Goal: Check status: Check status

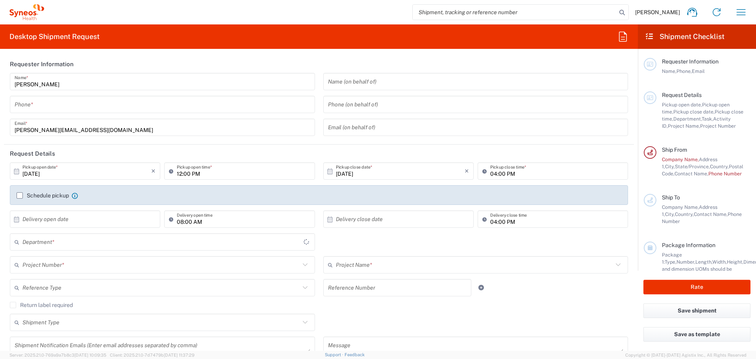
type input "IVH Mexico SA de CV"
type input "3110"
click at [738, 15] on icon "button" at bounding box center [741, 12] width 9 height 6
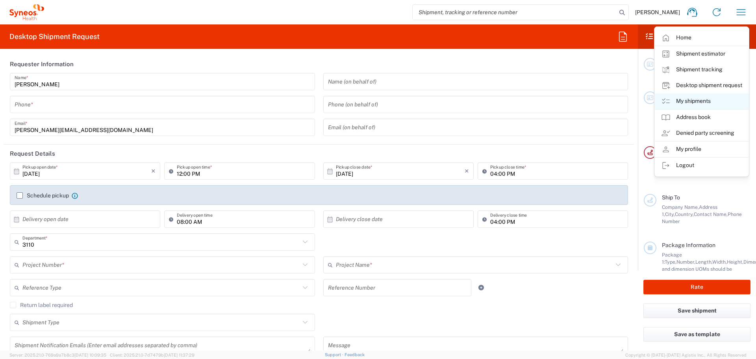
click at [707, 100] on link "My shipments" at bounding box center [702, 101] width 94 height 16
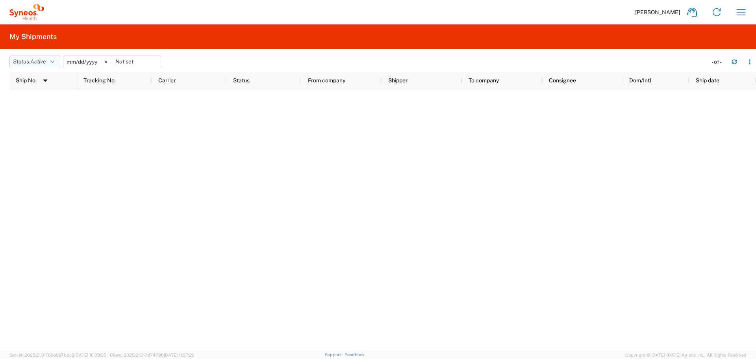
click at [33, 58] on span "Active" at bounding box center [38, 61] width 16 height 7
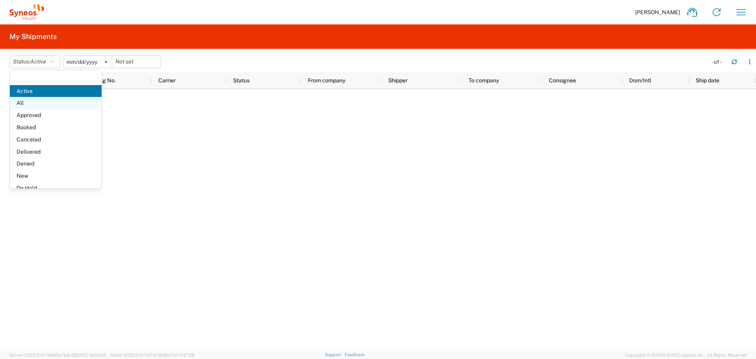
click at [28, 100] on span "All" at bounding box center [56, 103] width 92 height 12
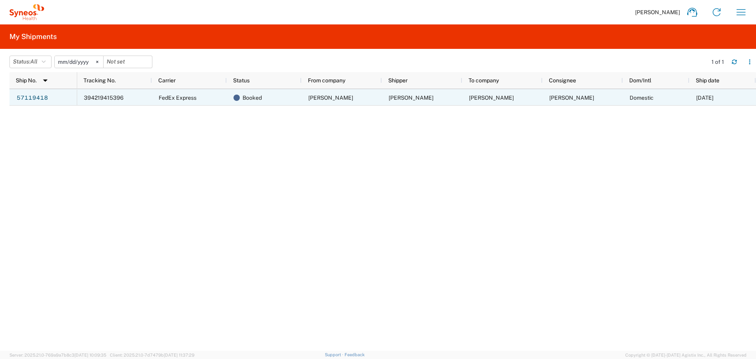
click at [28, 100] on link "57119418" at bounding box center [32, 97] width 32 height 13
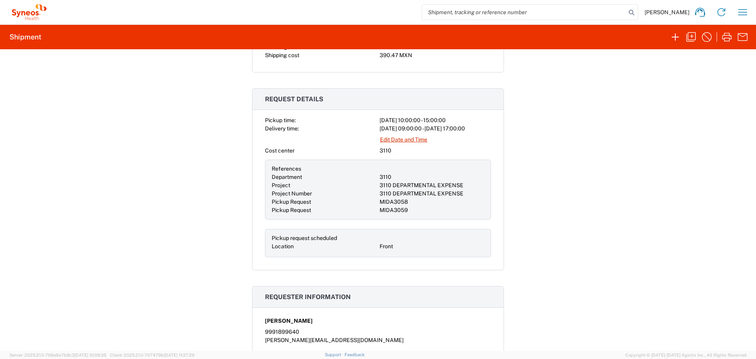
scroll to position [202, 0]
click at [406, 137] on link "Edit Date and Time" at bounding box center [404, 140] width 48 height 14
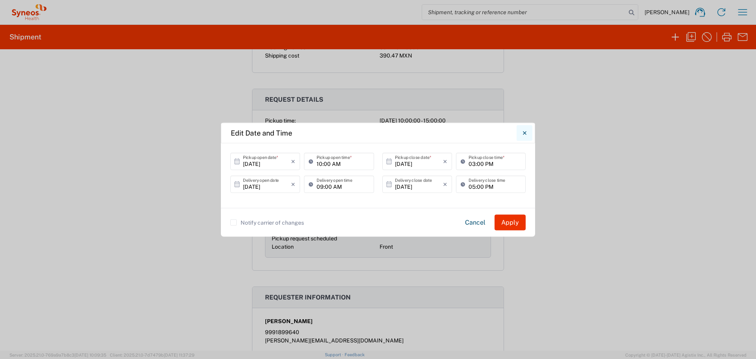
click at [530, 130] on button "Close" at bounding box center [525, 133] width 16 height 16
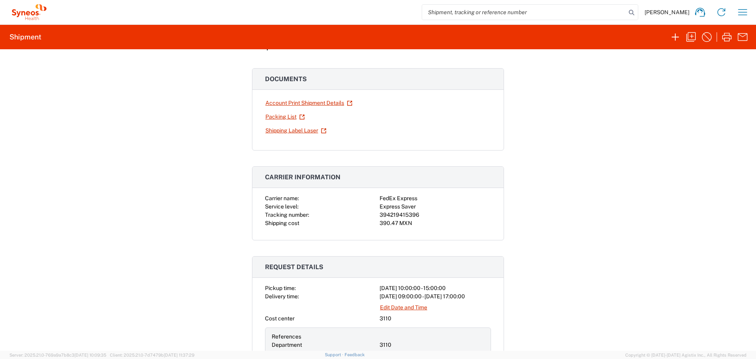
scroll to position [0, 0]
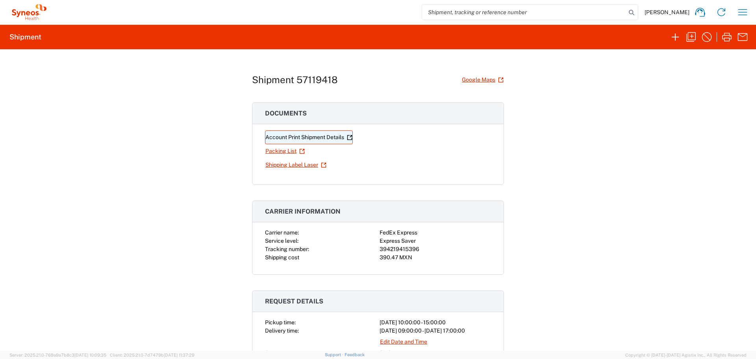
click at [294, 133] on link "Account Print Shipment Details" at bounding box center [309, 137] width 88 height 14
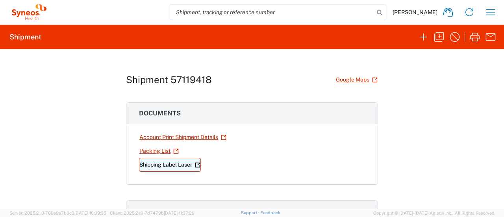
click at [158, 166] on link "Shipping Label Laser" at bounding box center [170, 165] width 62 height 14
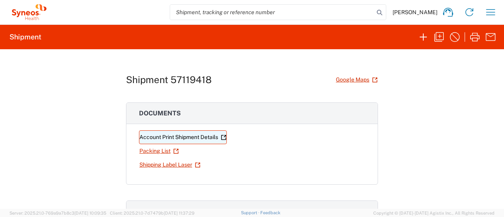
click at [181, 137] on link "Account Print Shipment Details" at bounding box center [183, 137] width 88 height 14
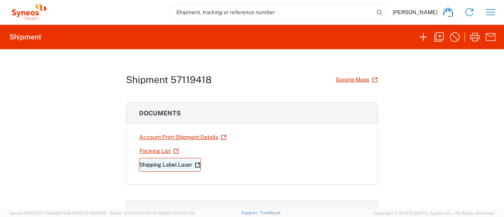
click at [168, 161] on link "Shipping Label Laser" at bounding box center [170, 165] width 62 height 14
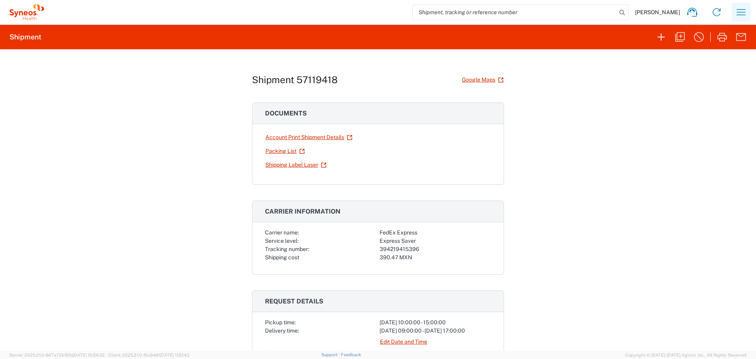
click at [741, 11] on icon "button" at bounding box center [741, 12] width 13 height 13
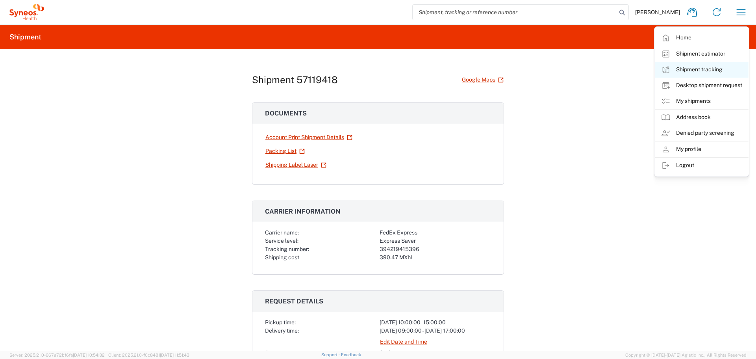
click at [684, 74] on link "Shipment tracking" at bounding box center [702, 70] width 94 height 16
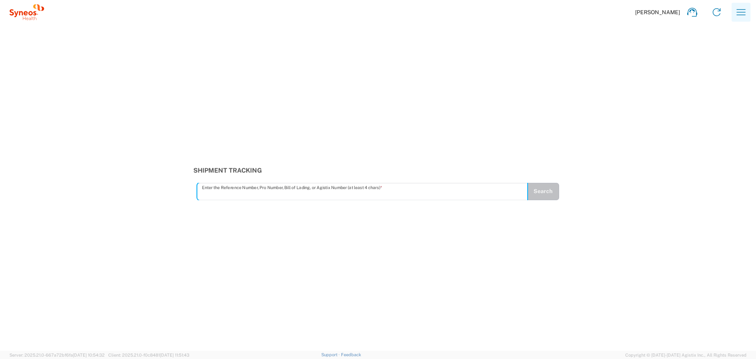
click at [735, 10] on icon "button" at bounding box center [741, 12] width 13 height 13
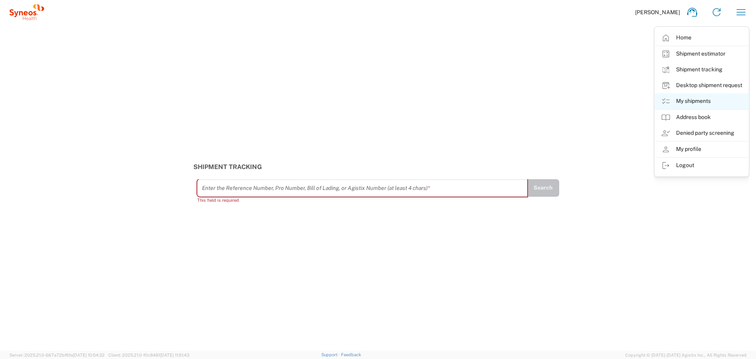
click at [711, 103] on link "My shipments" at bounding box center [702, 101] width 94 height 16
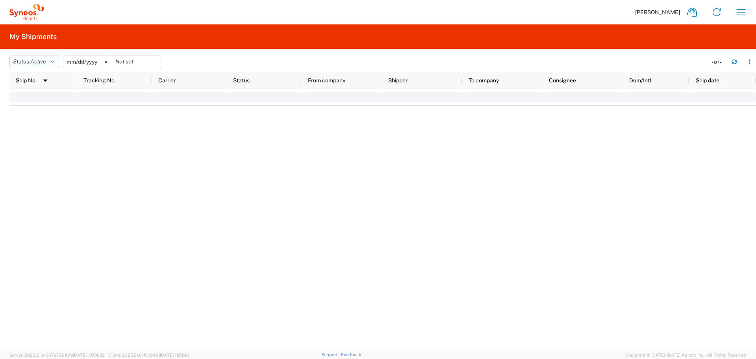
click at [50, 65] on button "Status: Active" at bounding box center [34, 62] width 51 height 13
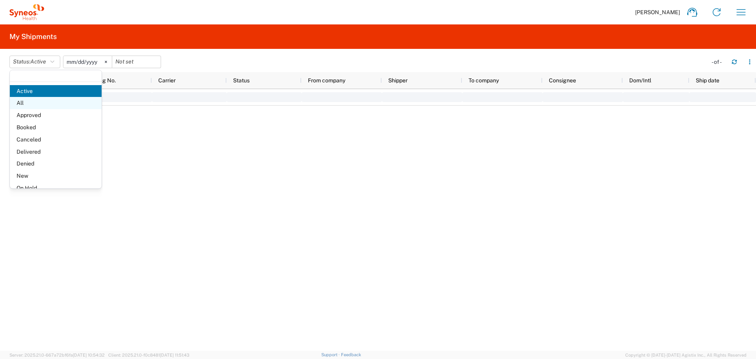
click at [45, 102] on span "All" at bounding box center [56, 103] width 92 height 12
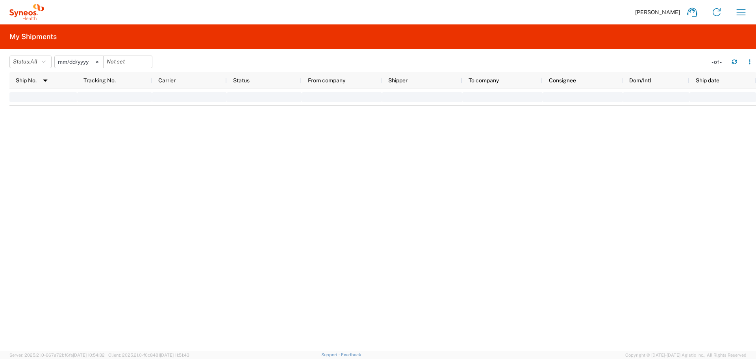
click at [85, 56] on input "[DATE]" at bounding box center [79, 62] width 48 height 12
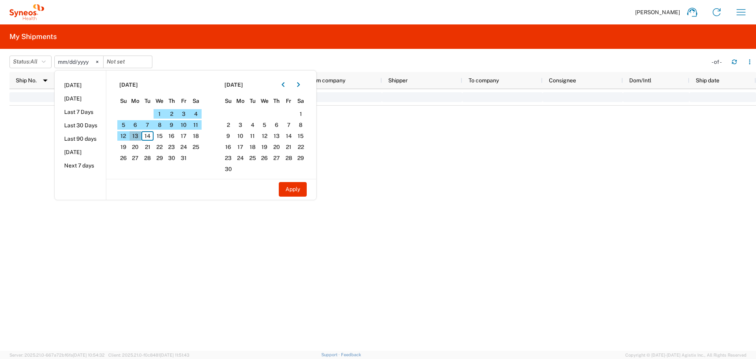
click at [141, 133] on span "13" at bounding box center [136, 135] width 12 height 9
click at [302, 191] on button "Apply" at bounding box center [293, 189] width 28 height 15
type input "2025-10-13"
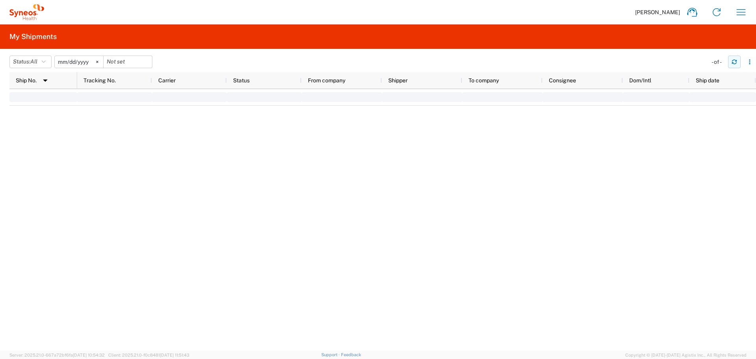
click at [740, 65] on button "button" at bounding box center [734, 62] width 13 height 13
click at [735, 63] on icon "button" at bounding box center [735, 62] width 6 height 6
click at [743, 12] on icon "button" at bounding box center [741, 12] width 13 height 13
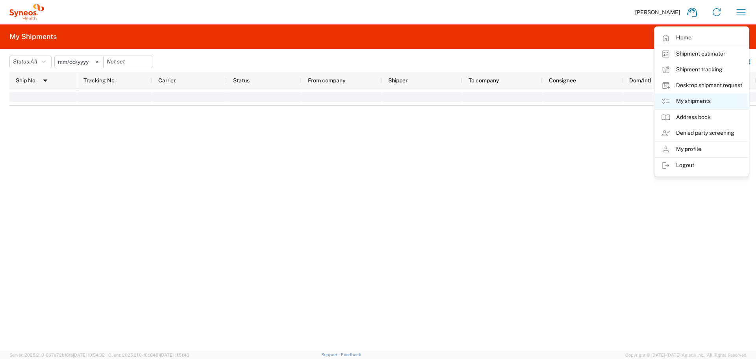
click at [716, 102] on link "My shipments" at bounding box center [702, 101] width 94 height 16
